Goal: Task Accomplishment & Management: Complete application form

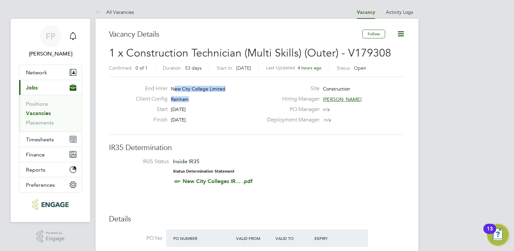
drag, startPoint x: 173, startPoint y: 86, endPoint x: 200, endPoint y: 98, distance: 29.2
click at [200, 98] on div "End Hirer New City College Limited Client Config Rainham Start 01 Sep 2025 Fini…" at bounding box center [197, 105] width 133 height 41
click at [201, 98] on div "Client Config Rainham" at bounding box center [197, 101] width 133 height 10
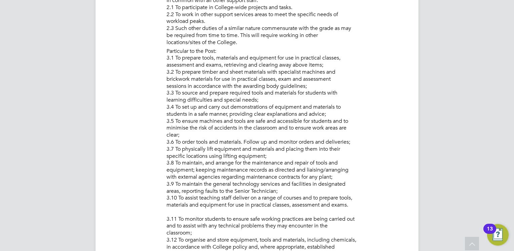
scroll to position [370, 0]
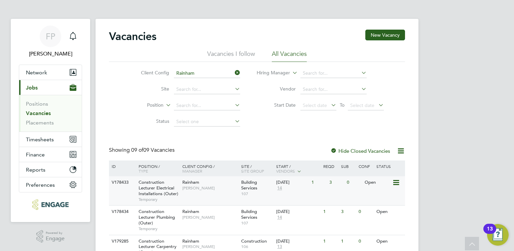
scroll to position [175, 0]
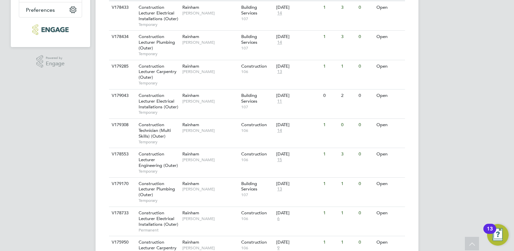
click at [497, 113] on div "FP Frank Pocock Notifications Applications: Network Team Members Businesses Sit…" at bounding box center [257, 57] width 514 height 465
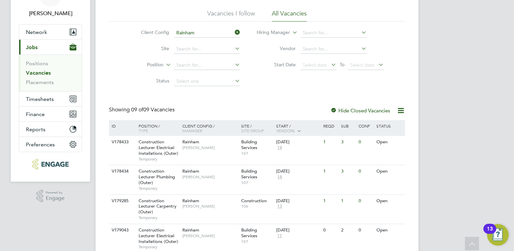
scroll to position [54, 0]
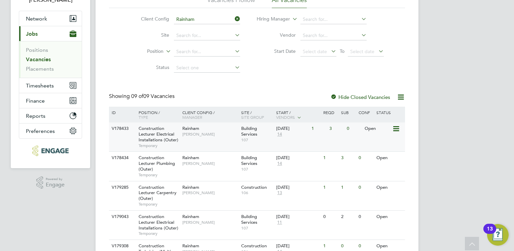
click at [172, 126] on div "Construction Lecturer Electrical Installations (Outer) Temporary" at bounding box center [157, 137] width 47 height 29
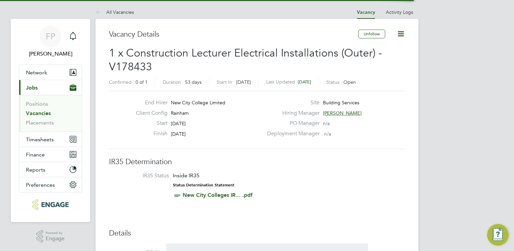
click at [281, 137] on label "Deployment Manager" at bounding box center [291, 133] width 57 height 7
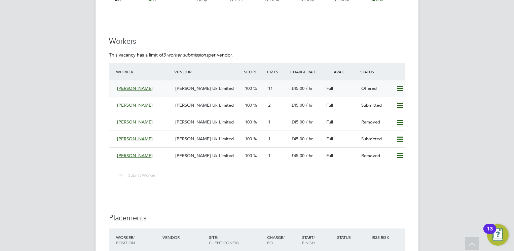
click at [403, 89] on icon at bounding box center [400, 88] width 8 height 5
click at [392, 102] on li "Confirm" at bounding box center [391, 102] width 26 height 9
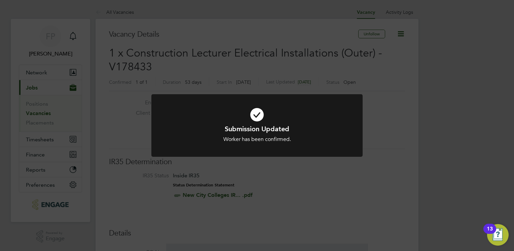
click at [104, 97] on div "Submission Updated Worker has been confirmed. Cancel Okay" at bounding box center [257, 125] width 514 height 251
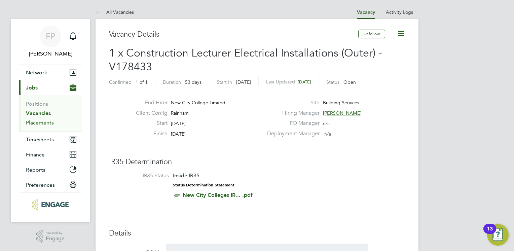
click at [49, 125] on link "Placements" at bounding box center [40, 123] width 28 height 6
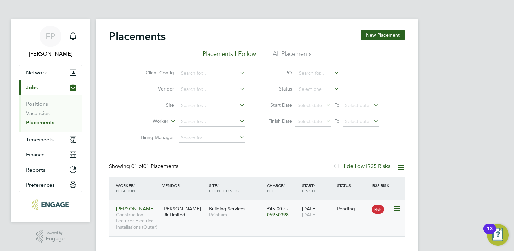
click at [272, 209] on span "£45.00" at bounding box center [274, 209] width 15 height 6
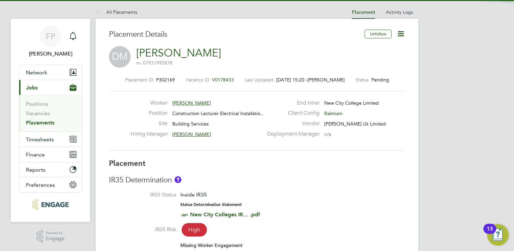
click at [275, 184] on h3 "IR35 Determination" at bounding box center [257, 180] width 296 height 10
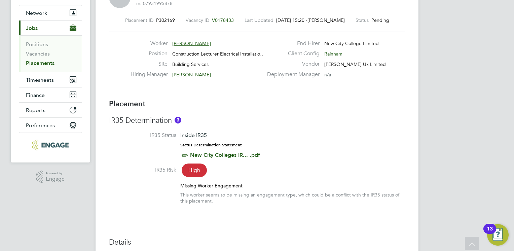
scroll to position [5, 0]
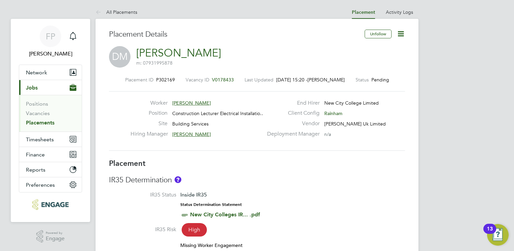
click at [398, 35] on icon at bounding box center [401, 34] width 8 height 8
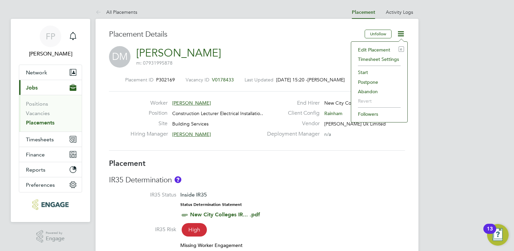
click at [376, 49] on li "Edit Placement e" at bounding box center [379, 49] width 49 height 9
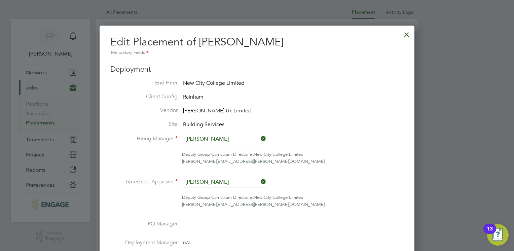
click at [318, 111] on li "Vendor Morgan Hunt Uk Limited" at bounding box center [257, 111] width 294 height 8
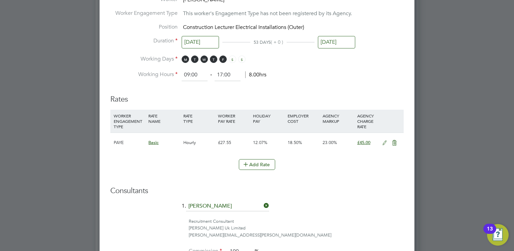
click at [386, 142] on icon at bounding box center [385, 142] width 8 height 5
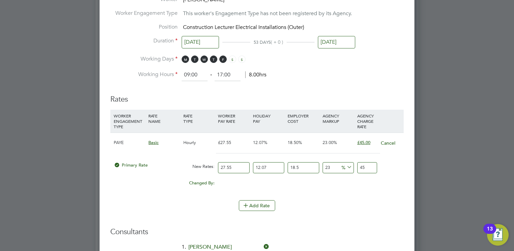
click at [240, 167] on input "27.55" at bounding box center [233, 167] width 31 height 11
type input "27.5"
type input "44.9205978375"
type input "27"
type input "44.103859695"
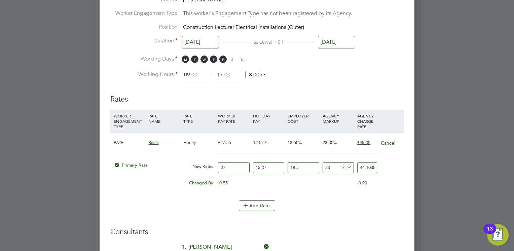
type input "2"
type input "3.26695257"
type input "4"
type input "6.53390514"
type input "40"
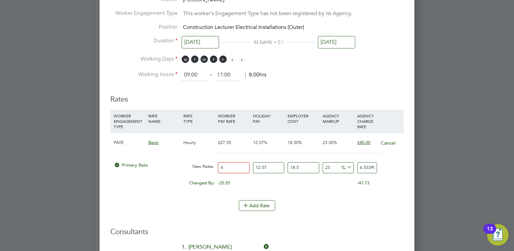
type input "65.3390514"
type input "39"
type input "63.705575115"
type input "40"
type input "65.3390514"
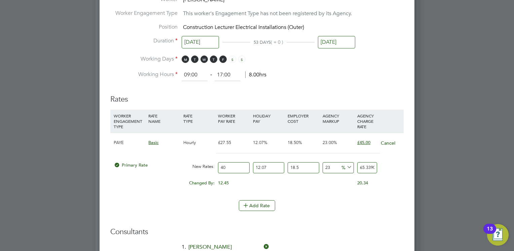
click at [352, 213] on li "Add Rate" at bounding box center [257, 209] width 294 height 18
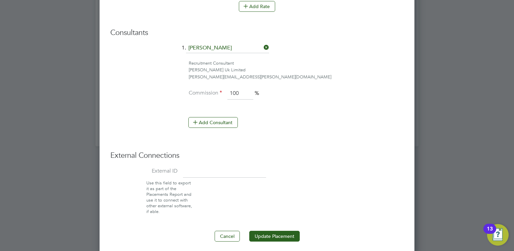
scroll to position [551, 0]
click at [288, 230] on button "Update Placement" at bounding box center [274, 235] width 50 height 11
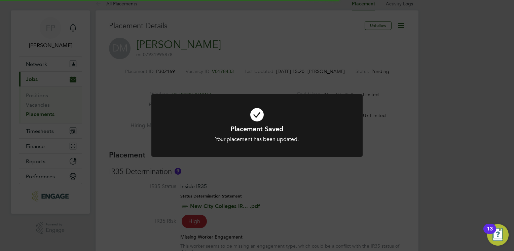
scroll to position [0, 0]
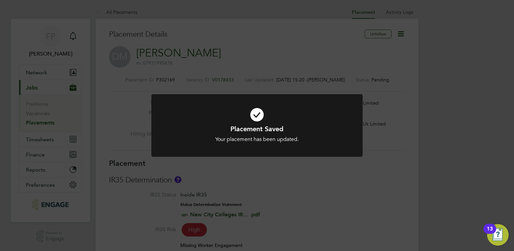
click at [275, 182] on div "Placement Saved Your placement has been updated. Cancel Okay" at bounding box center [257, 125] width 514 height 251
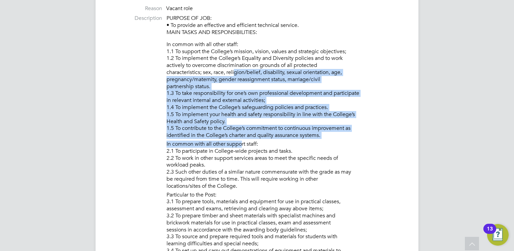
drag, startPoint x: 234, startPoint y: 74, endPoint x: 242, endPoint y: 146, distance: 72.9
drag, startPoint x: 242, startPoint y: 146, endPoint x: 225, endPoint y: 127, distance: 25.7
click at [225, 127] on li "In common with all other staff: 1.1 To support the College’s mission, vision, v…" at bounding box center [286, 91] width 239 height 100
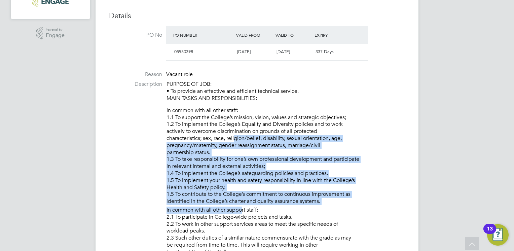
scroll to position [202, 0]
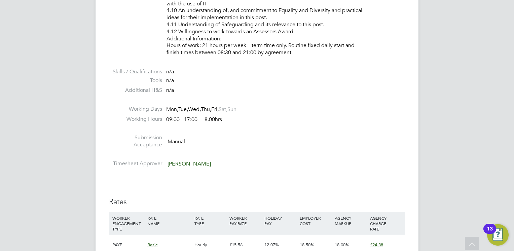
scroll to position [808, 0]
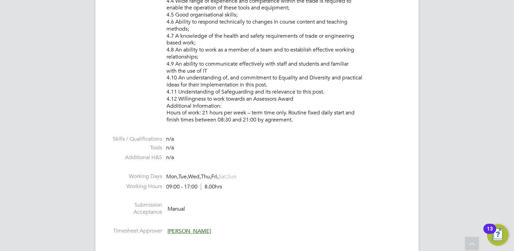
click at [251, 78] on li "Person Specification: 4.1. Appropriate qualification in a relevant trade carpen…" at bounding box center [286, 33] width 239 height 184
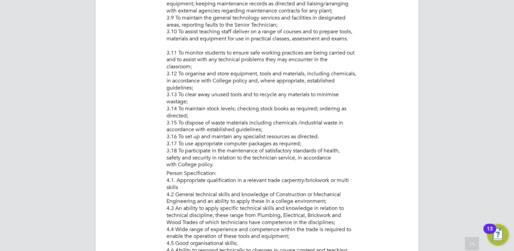
scroll to position [539, 0]
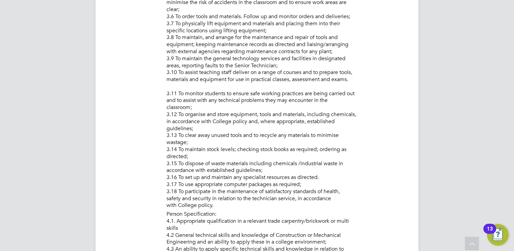
click at [311, 110] on li "Particular to the Post: 3.1 To prepare tools, materials and equipment for use i…" at bounding box center [286, 66] width 239 height 289
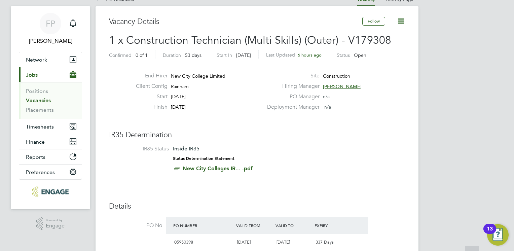
scroll to position [0, 0]
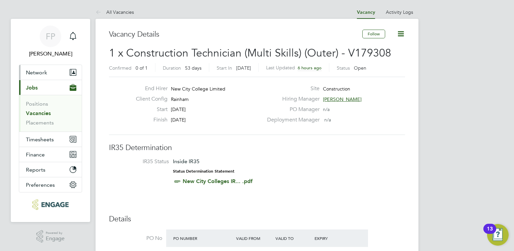
click at [32, 73] on span "Network" at bounding box center [36, 72] width 21 height 6
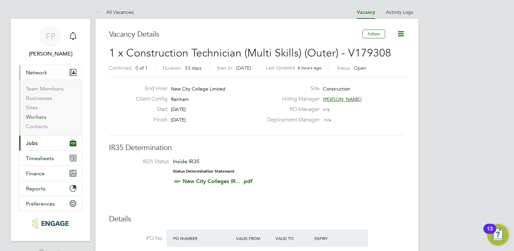
click at [37, 120] on link "Workers" at bounding box center [36, 117] width 21 height 6
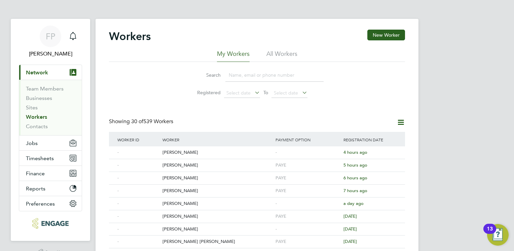
click at [244, 77] on input at bounding box center [275, 75] width 98 height 13
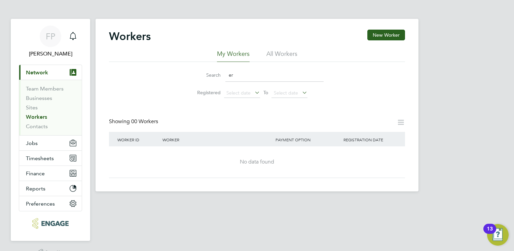
type input "e"
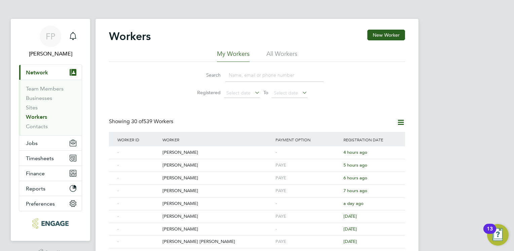
click at [286, 55] on li "All Workers" at bounding box center [282, 56] width 31 height 12
click at [254, 75] on input at bounding box center [275, 75] width 98 height 13
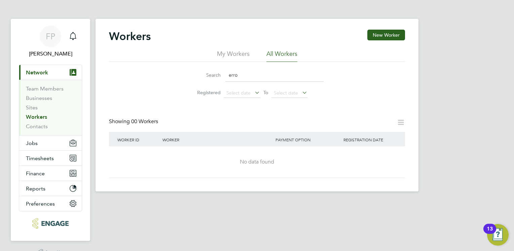
type input "erro"
drag, startPoint x: 386, startPoint y: 29, endPoint x: 386, endPoint y: 33, distance: 4.1
click at [386, 33] on div "Workers New Worker My Workers All Workers Search erro Registered Select date To…" at bounding box center [257, 105] width 323 height 173
click at [387, 36] on button "New Worker" at bounding box center [387, 35] width 38 height 11
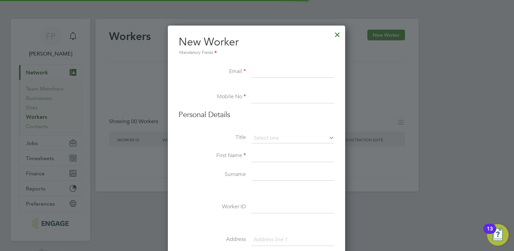
scroll to position [571, 178]
click at [257, 72] on input at bounding box center [292, 72] width 83 height 12
type input "campbell.errol996@gmail.com"
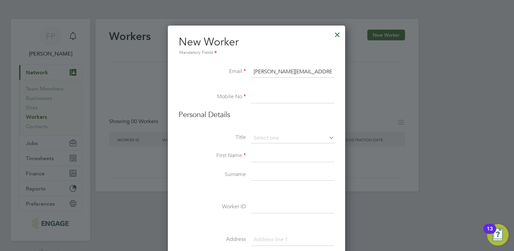
click at [270, 103] on div "Workers New Worker My Workers All Workers Search erro Registered Select date To…" at bounding box center [257, 105] width 323 height 173
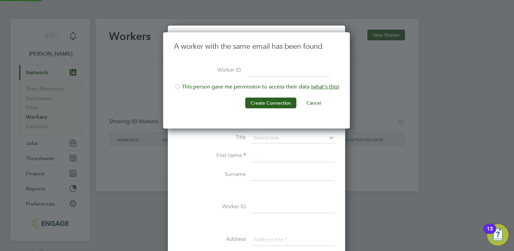
scroll to position [96, 188]
click at [191, 90] on li "This person gave me permission to access their data ( what's this )" at bounding box center [256, 90] width 165 height 14
click at [276, 105] on button "Create Connection" at bounding box center [270, 103] width 51 height 11
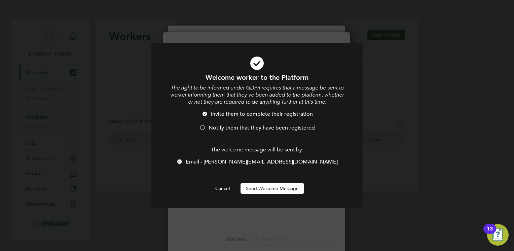
click at [278, 133] on li "Notify them that they have been registered" at bounding box center [257, 132] width 175 height 14
click at [276, 187] on button "Send Welcome Message" at bounding box center [273, 188] width 64 height 11
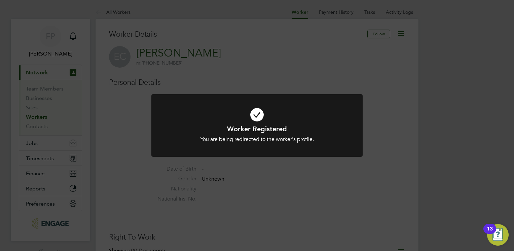
click at [297, 83] on div "Worker Registered You are being redirected to the worker's profile. Cancel Okay" at bounding box center [257, 125] width 514 height 251
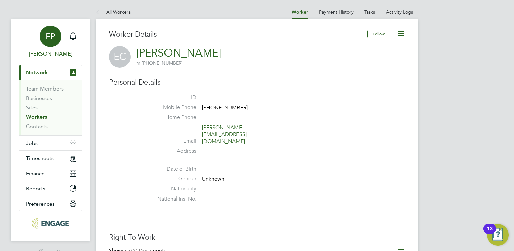
click at [50, 46] on div "FP" at bounding box center [51, 37] width 22 height 22
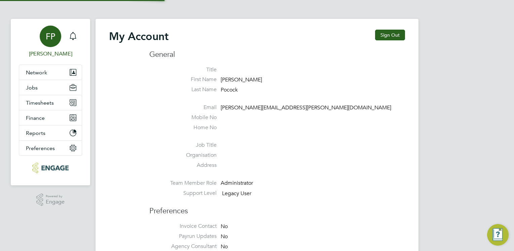
type input "[PERSON_NAME][EMAIL_ADDRESS][PERSON_NAME][DOMAIN_NAME]"
click at [35, 67] on button "Network" at bounding box center [50, 72] width 63 height 15
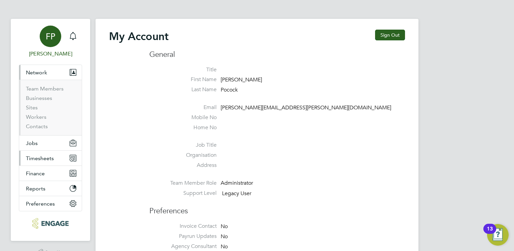
click at [40, 158] on span "Timesheets" at bounding box center [40, 158] width 28 height 6
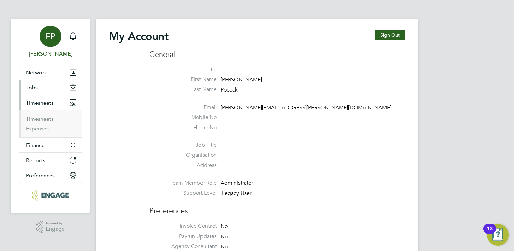
click at [33, 89] on span "Jobs" at bounding box center [32, 88] width 12 height 6
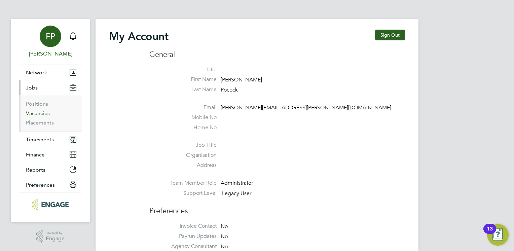
click at [40, 113] on link "Vacancies" at bounding box center [38, 113] width 24 height 6
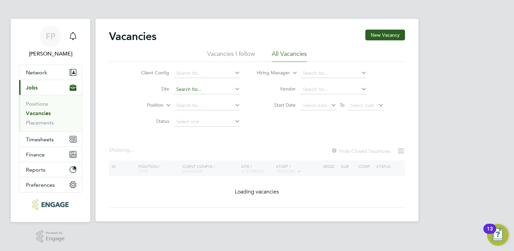
click at [216, 87] on input at bounding box center [207, 89] width 66 height 9
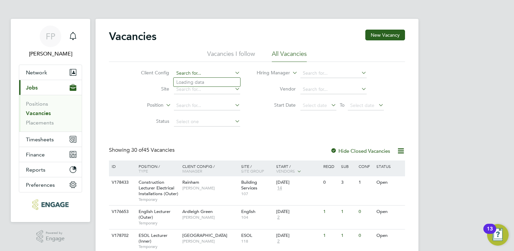
click at [197, 75] on input at bounding box center [207, 73] width 66 height 9
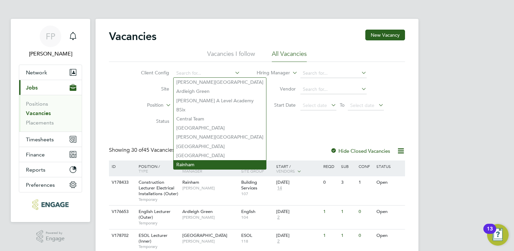
click at [195, 164] on li "Rainham" at bounding box center [220, 164] width 93 height 9
type input "Rainham"
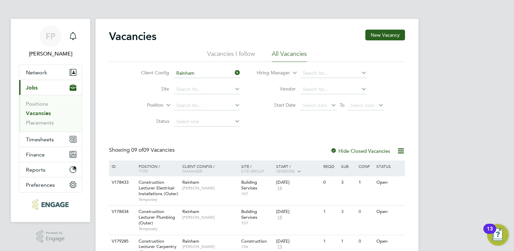
click at [273, 137] on div "Vacancies New Vacancy Vacancies I follow All Vacancies Client Config Rainham Si…" at bounding box center [257, 235] width 296 height 411
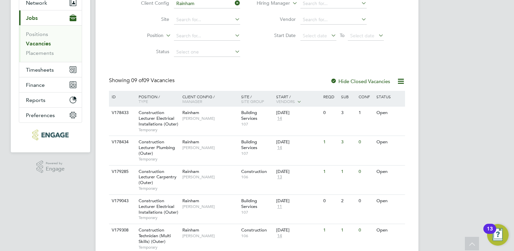
scroll to position [81, 0]
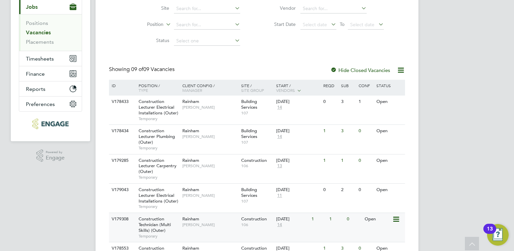
click at [146, 223] on span "Construction Technician (Multi Skills) (Outer)" at bounding box center [155, 224] width 32 height 17
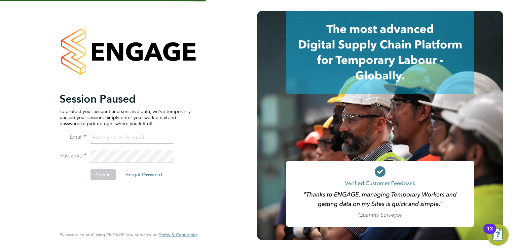
type input "[PERSON_NAME][EMAIL_ADDRESS][PERSON_NAME][DOMAIN_NAME]"
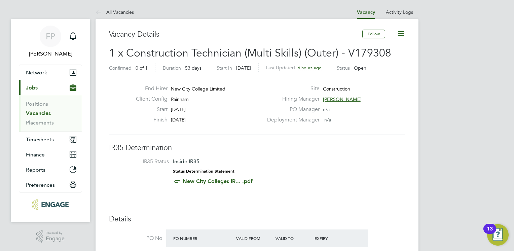
click at [344, 123] on div "Deployment Manager n/a" at bounding box center [335, 121] width 145 height 10
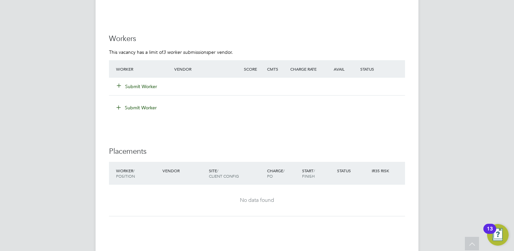
scroll to position [1131, 0]
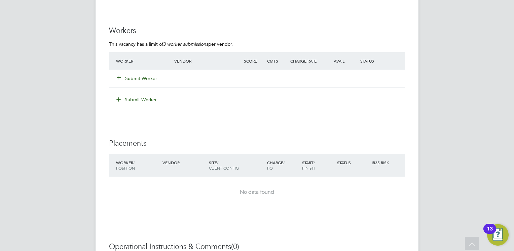
click at [147, 79] on button "Submit Worker" at bounding box center [137, 78] width 40 height 7
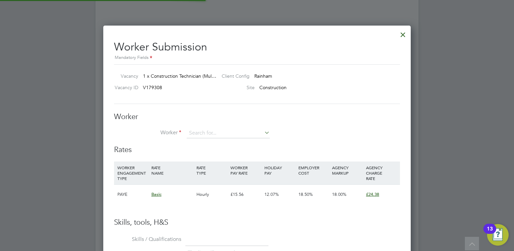
scroll to position [408, 308]
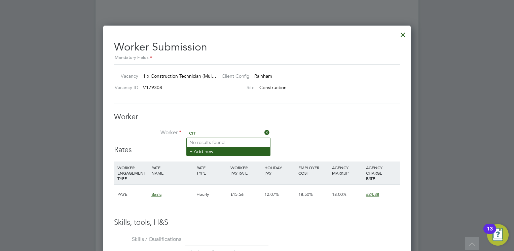
type input "err"
click at [207, 154] on li "+ Add new" at bounding box center [228, 151] width 83 height 9
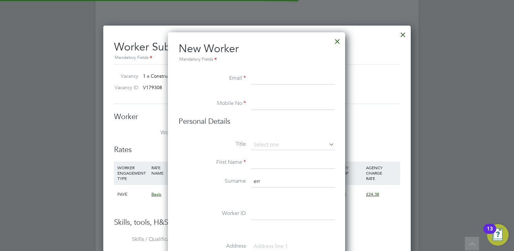
scroll to position [571, 178]
type input "e"
paste input "campbell.errol996@gmail.com"
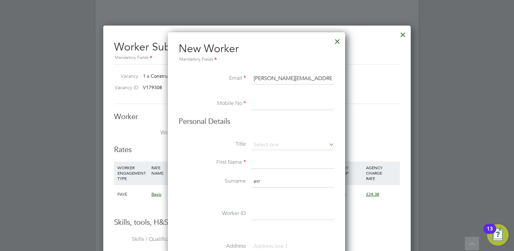
type input "campbell.errol996@gmail.com"
click at [267, 103] on input at bounding box center [292, 104] width 83 height 12
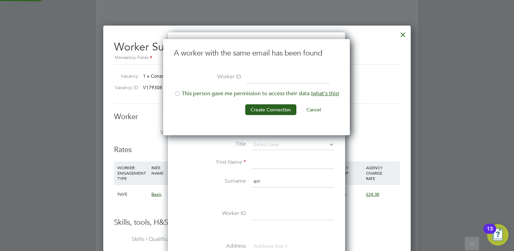
scroll to position [96, 188]
click at [283, 106] on button "Create Connection" at bounding box center [270, 109] width 51 height 11
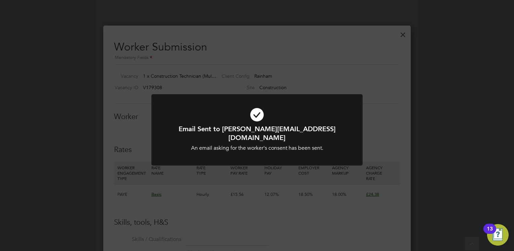
click at [322, 66] on div "Email Sent to campbell.errol996@gmail.com An email asking for the worker's cons…" at bounding box center [257, 125] width 514 height 251
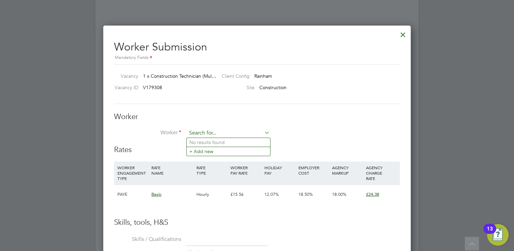
click at [230, 135] on input at bounding box center [228, 133] width 83 height 10
click at [218, 150] on li "+ Add new" at bounding box center [228, 151] width 83 height 9
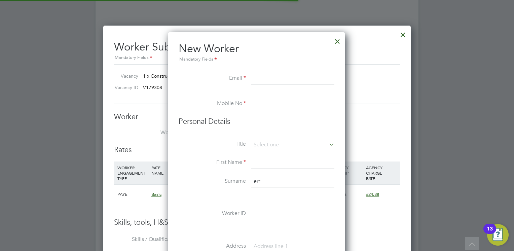
scroll to position [571, 178]
type input "e"
click at [338, 45] on div at bounding box center [338, 40] width 12 height 12
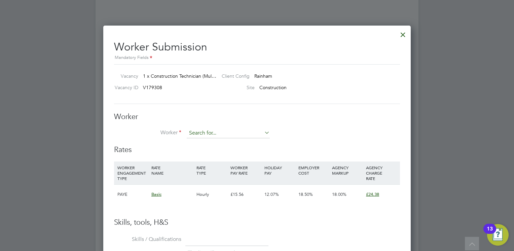
click at [228, 137] on input at bounding box center [228, 133] width 83 height 10
type input "e"
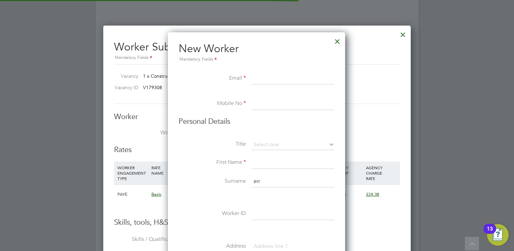
click at [226, 149] on li "+ Add new" at bounding box center [228, 151] width 83 height 9
click at [264, 99] on input at bounding box center [292, 104] width 83 height 12
paste input "07852784492"
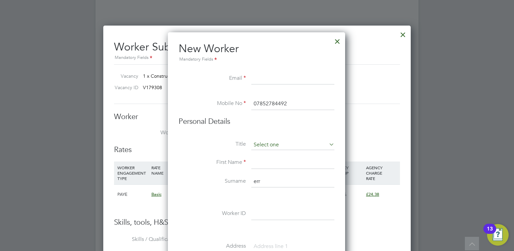
type input "07852784492"
click at [273, 143] on input at bounding box center [292, 145] width 83 height 10
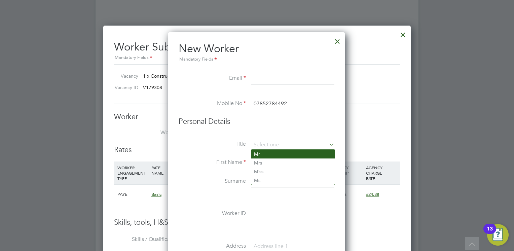
click at [272, 152] on li "Mr" at bounding box center [292, 154] width 83 height 9
type input "Mr"
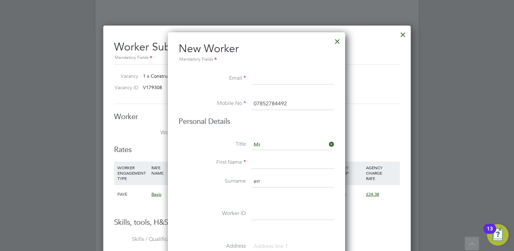
click at [271, 160] on input at bounding box center [292, 163] width 83 height 12
type input "Errol"
click at [266, 184] on input "err" at bounding box center [292, 182] width 83 height 12
type input "e"
type input "Campbell"
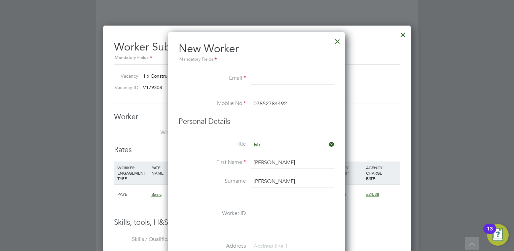
click at [287, 77] on input at bounding box center [292, 79] width 83 height 12
drag, startPoint x: 332, startPoint y: 79, endPoint x: 260, endPoint y: 81, distance: 72.1
click at [260, 81] on input "[PERSON_NAME][EMAIL_ADDRESS][PERSON_NAME][DOMAIN_NAME]" at bounding box center [292, 79] width 83 height 12
type input "F"
type input "campbell.errol996@gmail.com"
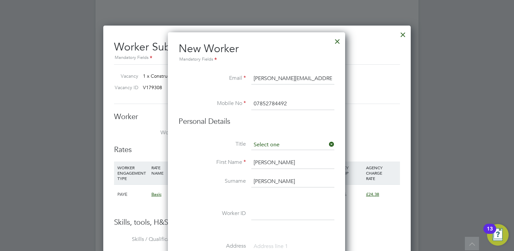
click at [302, 145] on input at bounding box center [292, 145] width 83 height 10
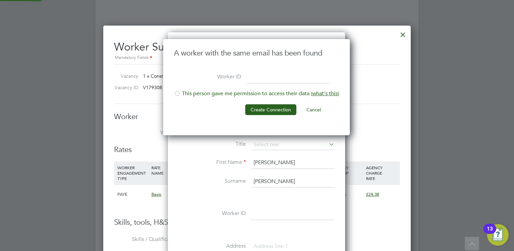
scroll to position [96, 188]
click at [316, 112] on button "Cancel" at bounding box center [313, 109] width 25 height 11
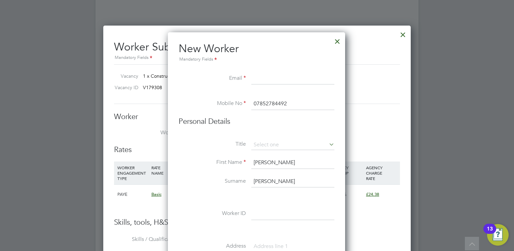
click at [272, 85] on li "Email" at bounding box center [257, 82] width 156 height 19
click at [270, 82] on input at bounding box center [292, 79] width 83 height 12
type input "F"
click at [259, 81] on input at bounding box center [292, 79] width 83 height 12
type input "F"
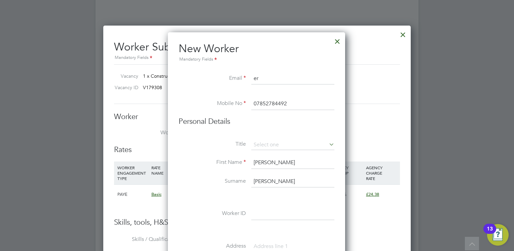
type input "e"
click at [331, 130] on li "Personal Details" at bounding box center [257, 128] width 156 height 23
click at [328, 145] on icon at bounding box center [328, 144] width 0 height 9
click at [301, 142] on input at bounding box center [292, 145] width 83 height 10
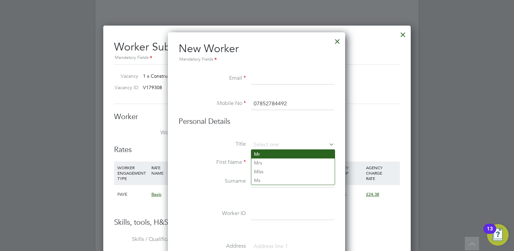
click at [291, 153] on li "Mr" at bounding box center [292, 154] width 83 height 9
type input "Mr"
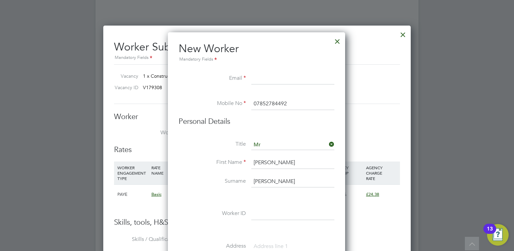
click at [210, 146] on label "Title" at bounding box center [212, 144] width 67 height 7
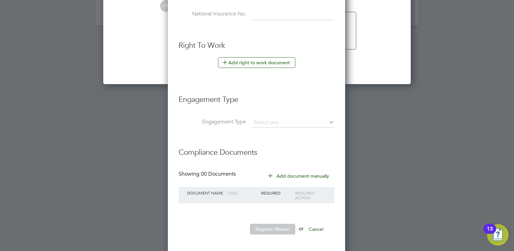
scroll to position [1483, 0]
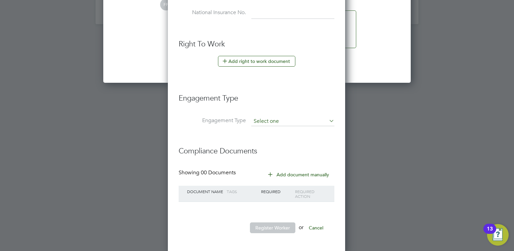
click at [285, 117] on input at bounding box center [292, 121] width 83 height 9
click at [270, 123] on input at bounding box center [292, 121] width 83 height 9
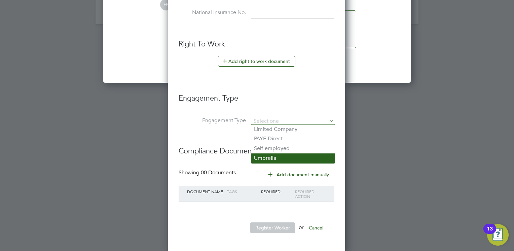
click at [268, 158] on li "Umbrella" at bounding box center [292, 159] width 83 height 10
type input "Umbrella"
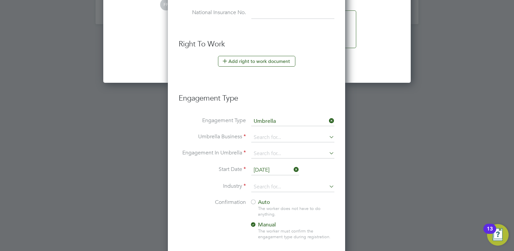
scroll to position [695, 178]
click at [274, 117] on input at bounding box center [292, 121] width 83 height 9
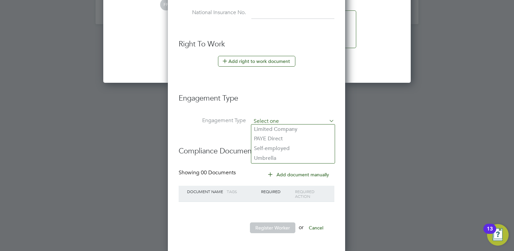
scroll to position [571, 178]
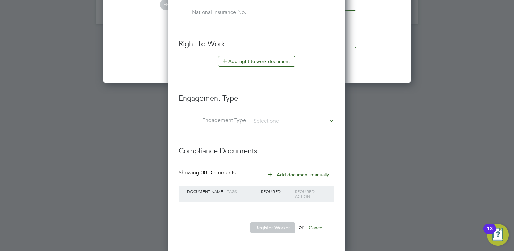
click at [272, 142] on li "PAYE Direct" at bounding box center [292, 139] width 83 height 10
type input "PAYE Direct"
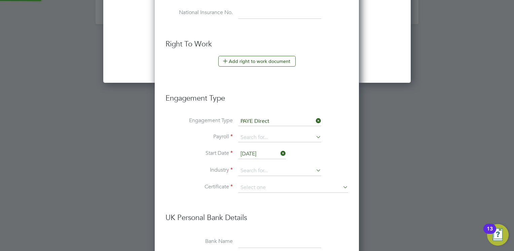
scroll to position [766, 205]
click at [268, 136] on input at bounding box center [279, 137] width 83 height 9
click at [288, 108] on li "Engagement Type" at bounding box center [257, 102] width 183 height 30
click at [315, 117] on icon at bounding box center [315, 120] width 0 height 9
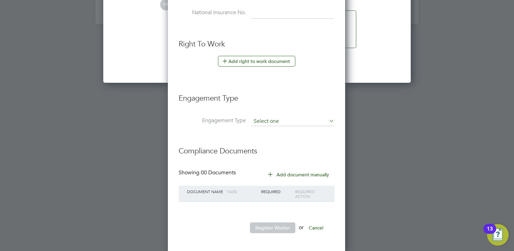
scroll to position [571, 178]
click at [271, 121] on input at bounding box center [292, 121] width 83 height 9
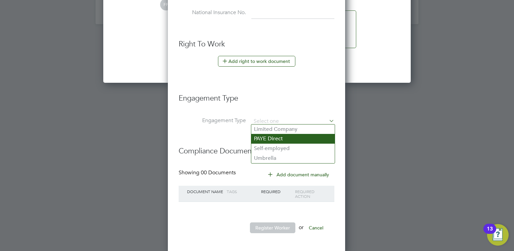
click at [266, 137] on li "PAYE Direct" at bounding box center [292, 139] width 83 height 10
type input "PAYE Direct"
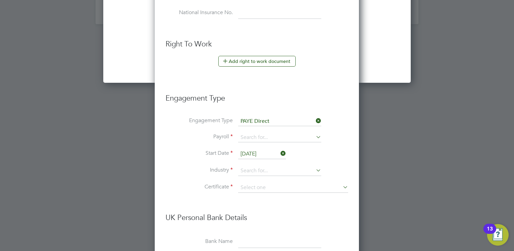
scroll to position [766, 205]
click at [266, 137] on input at bounding box center [279, 137] width 83 height 9
click at [292, 144] on li "PAYE" at bounding box center [279, 146] width 83 height 10
type input "PAYE"
click at [265, 153] on input "28 Aug 2025" at bounding box center [262, 154] width 48 height 10
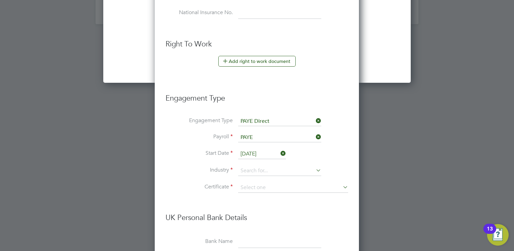
scroll to position [264, 0]
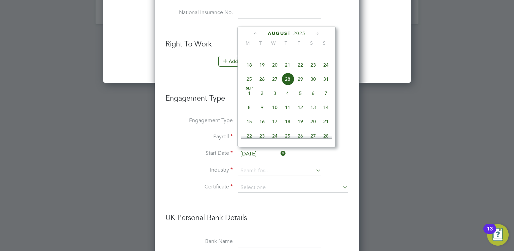
click at [249, 100] on span "Sep 1" at bounding box center [249, 93] width 13 height 13
type input "[DATE]"
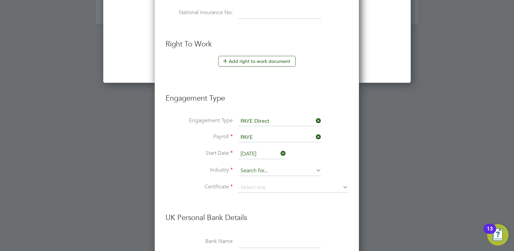
click at [248, 171] on input at bounding box center [279, 171] width 83 height 10
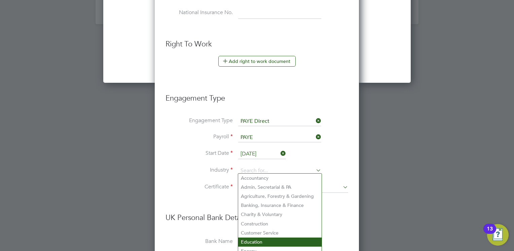
click at [255, 239] on li "Education" at bounding box center [279, 242] width 83 height 9
type input "Education"
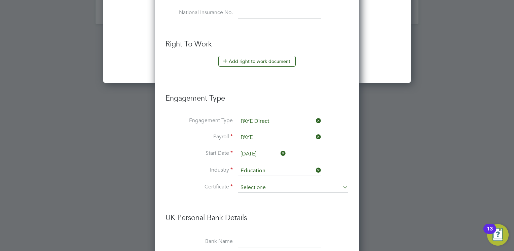
click at [262, 185] on input at bounding box center [293, 188] width 110 height 10
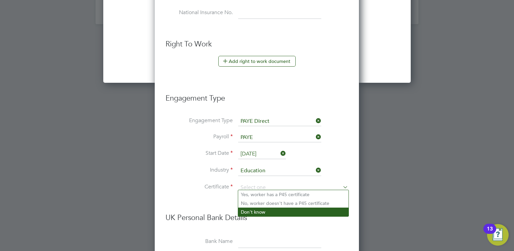
click at [258, 215] on li "Don't know" at bounding box center [293, 212] width 110 height 9
type input "Don't know"
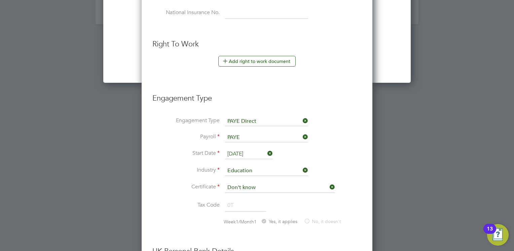
click at [389, 150] on div at bounding box center [257, 125] width 514 height 251
click at [335, 82] on ul "New Worker Mandatory Fields Email Mobile No 07852784492 Personal Details Title …" at bounding box center [257, 80] width 209 height 781
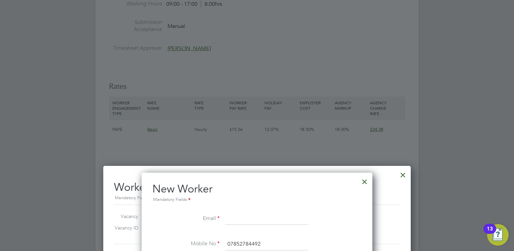
scroll to position [984, 0]
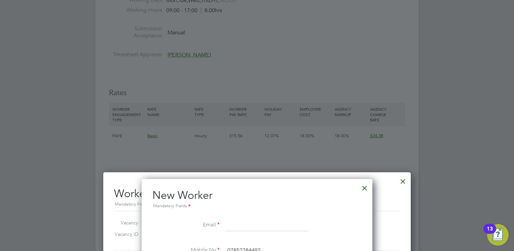
click at [370, 189] on div at bounding box center [365, 186] width 12 height 12
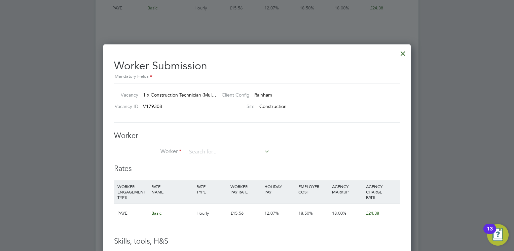
scroll to position [1131, 0]
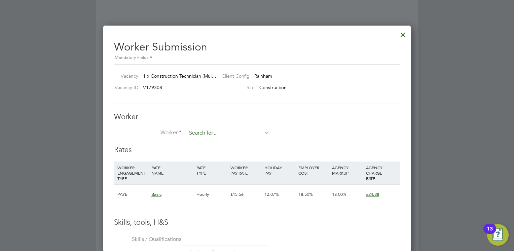
click at [210, 134] on input at bounding box center [228, 133] width 83 height 10
type input "E"
click at [303, 112] on h3 "Worker" at bounding box center [257, 117] width 286 height 10
click at [378, 129] on li "Worker" at bounding box center [257, 136] width 286 height 17
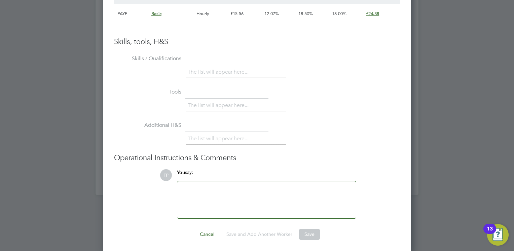
scroll to position [1313, 0]
click at [205, 230] on button "Cancel" at bounding box center [207, 233] width 25 height 11
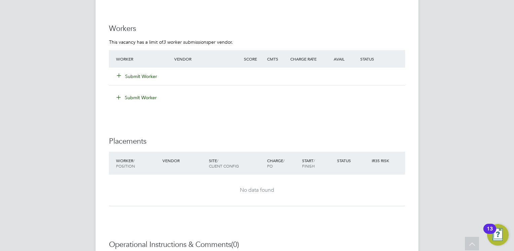
scroll to position [1131, 0]
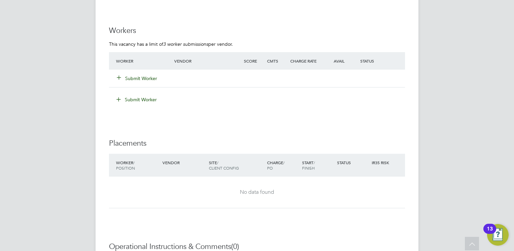
click at [144, 76] on button "Submit Worker" at bounding box center [137, 78] width 40 height 7
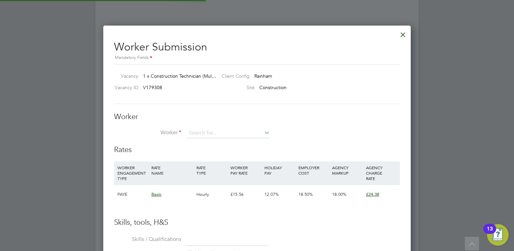
scroll to position [408, 308]
click at [206, 160] on li "Er rol Campbell" at bounding box center [228, 160] width 83 height 9
type input "[PERSON_NAME]"
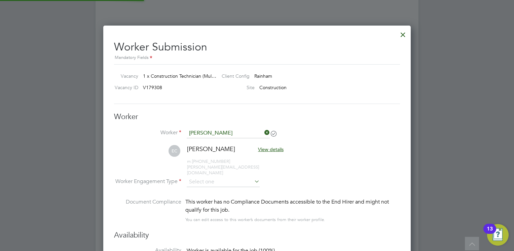
scroll to position [557, 308]
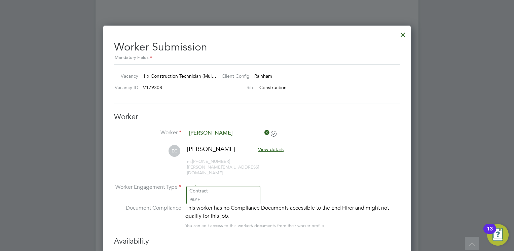
click at [241, 183] on input at bounding box center [223, 188] width 73 height 10
click at [237, 200] on li "PAYE" at bounding box center [223, 199] width 73 height 9
type input "PAYE"
click at [311, 175] on li "EC Errol Campbell View details m: +447852784492 campbell.errol996@gmail.com" at bounding box center [257, 164] width 286 height 38
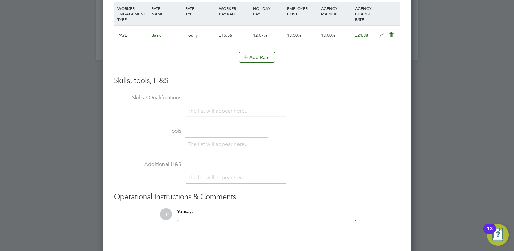
scroll to position [1480, 0]
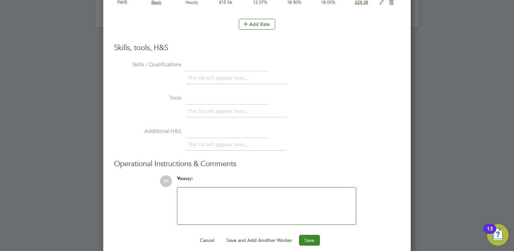
click at [313, 235] on button "Save" at bounding box center [309, 240] width 21 height 11
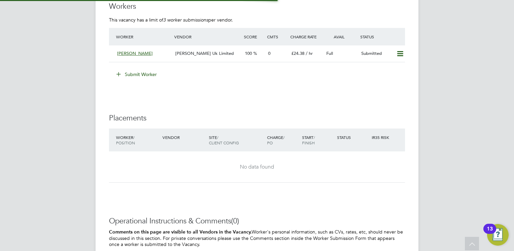
scroll to position [1131, 0]
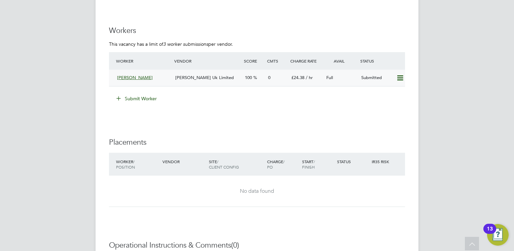
click at [399, 79] on icon at bounding box center [400, 77] width 8 height 5
click at [293, 110] on li "Submit Worker" at bounding box center [257, 102] width 296 height 18
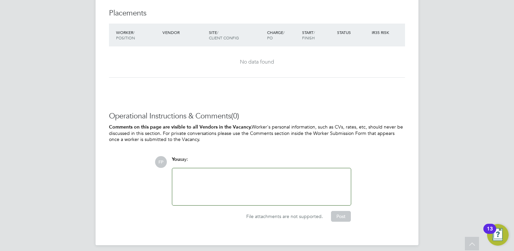
scroll to position [1264, 0]
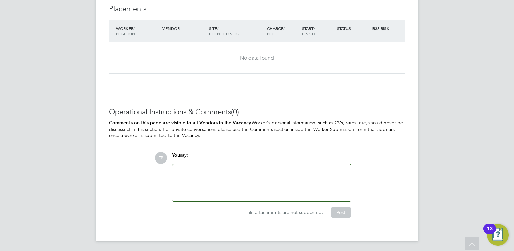
click at [296, 177] on div at bounding box center [261, 182] width 171 height 29
click at [286, 209] on span "File attachments are not supported." at bounding box center [284, 212] width 77 height 6
click at [281, 195] on div at bounding box center [261, 182] width 171 height 29
click at [300, 212] on span "File attachments are not supported." at bounding box center [284, 212] width 77 height 6
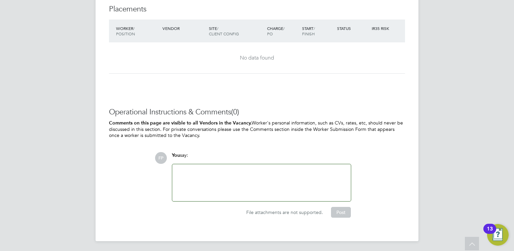
click at [307, 180] on div at bounding box center [261, 182] width 171 height 29
click at [277, 129] on p "Comments on this page are visible to all Vendors in the Vacancy. Worker's perso…" at bounding box center [257, 129] width 296 height 19
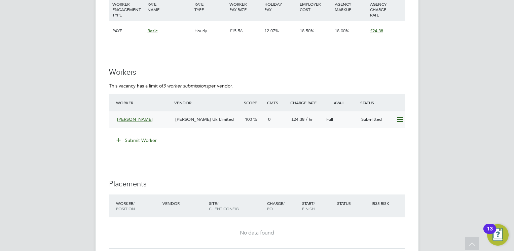
click at [168, 123] on div "[PERSON_NAME]" at bounding box center [143, 119] width 58 height 11
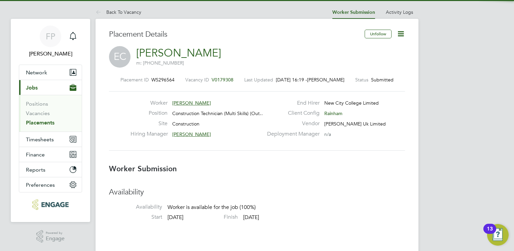
click at [265, 165] on h3 "Worker Submission" at bounding box center [257, 169] width 296 height 10
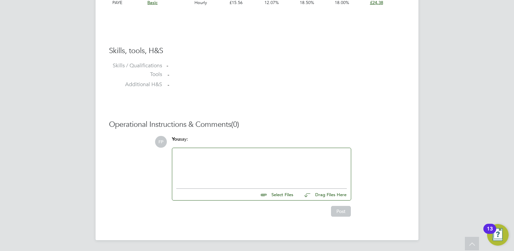
click at [279, 198] on input "file" at bounding box center [296, 193] width 101 height 9
type input "C:\fakepath\Errol Campbell - MH CV.pdf"
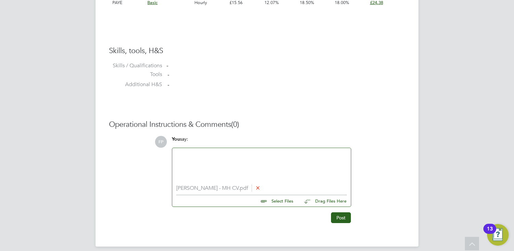
click at [226, 189] on li "Errol Campbell - MH CV.pdf" at bounding box center [261, 188] width 171 height 6
click at [338, 216] on button "Post" at bounding box center [341, 217] width 20 height 11
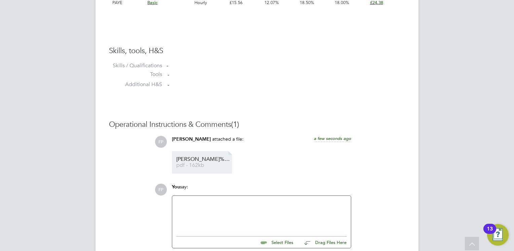
click at [195, 160] on span "Errol%20%20Campbell%20-%20MH%20CV" at bounding box center [203, 159] width 54 height 5
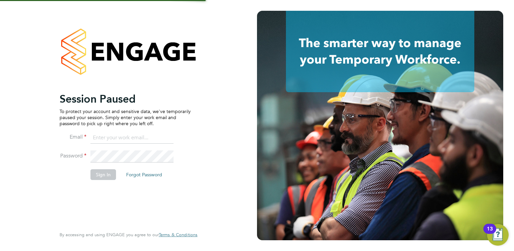
type input "[PERSON_NAME][EMAIL_ADDRESS][PERSON_NAME][DOMAIN_NAME]"
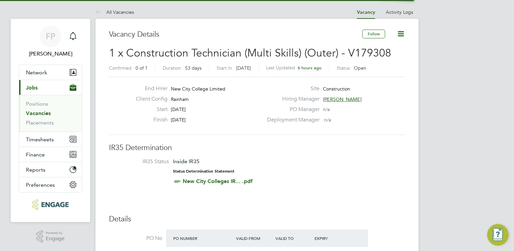
click at [320, 144] on h3 "IR35 Determination" at bounding box center [257, 148] width 296 height 10
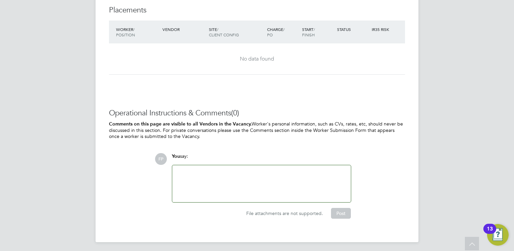
scroll to position [1264, 0]
click at [280, 211] on span "File attachments are not supported." at bounding box center [284, 212] width 77 height 6
click at [260, 190] on div at bounding box center [261, 182] width 171 height 29
click at [201, 173] on div "I have attatched Errols CV" at bounding box center [261, 182] width 171 height 29
click at [239, 171] on div "I have attached Errols CV" at bounding box center [261, 182] width 171 height 29
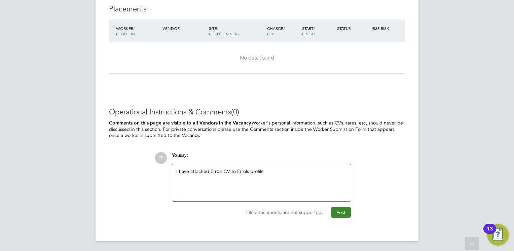
click at [345, 211] on button "Post" at bounding box center [341, 212] width 20 height 11
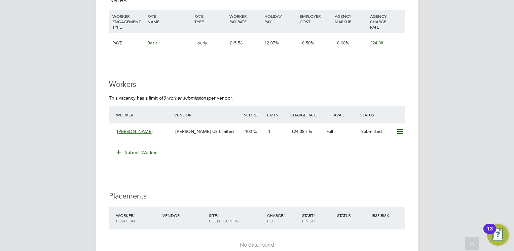
scroll to position [1076, 0]
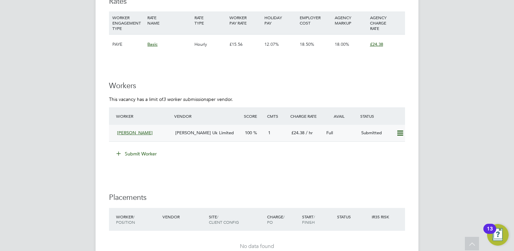
click at [400, 134] on icon at bounding box center [400, 133] width 8 height 5
click at [351, 88] on h3 "Workers" at bounding box center [257, 86] width 296 height 10
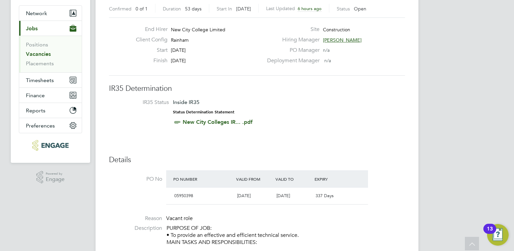
scroll to position [0, 0]
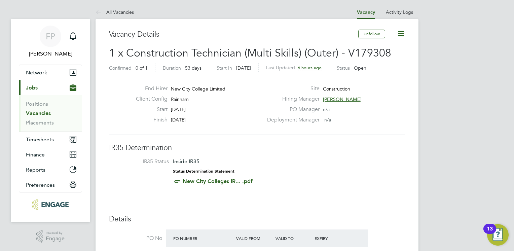
click at [270, 108] on label "PO Manager" at bounding box center [291, 109] width 57 height 7
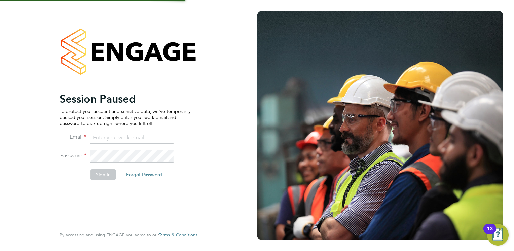
type input "[PERSON_NAME][EMAIL_ADDRESS][PERSON_NAME][DOMAIN_NAME]"
